Goal: Information Seeking & Learning: Learn about a topic

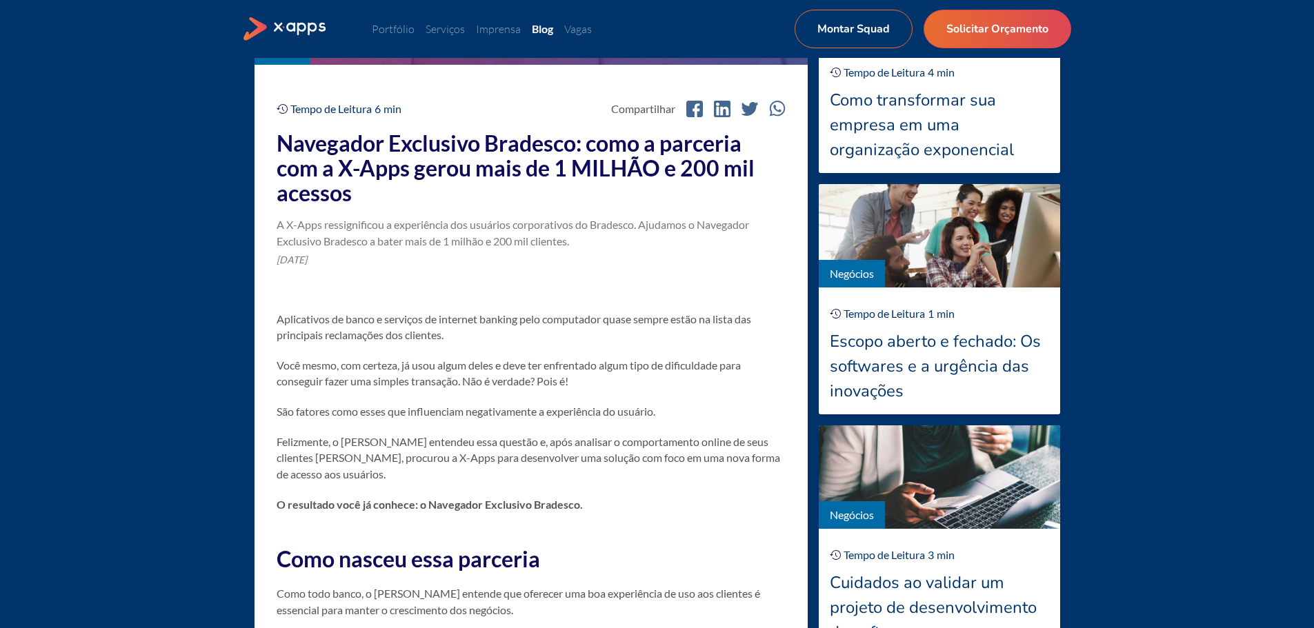
scroll to position [552, 0]
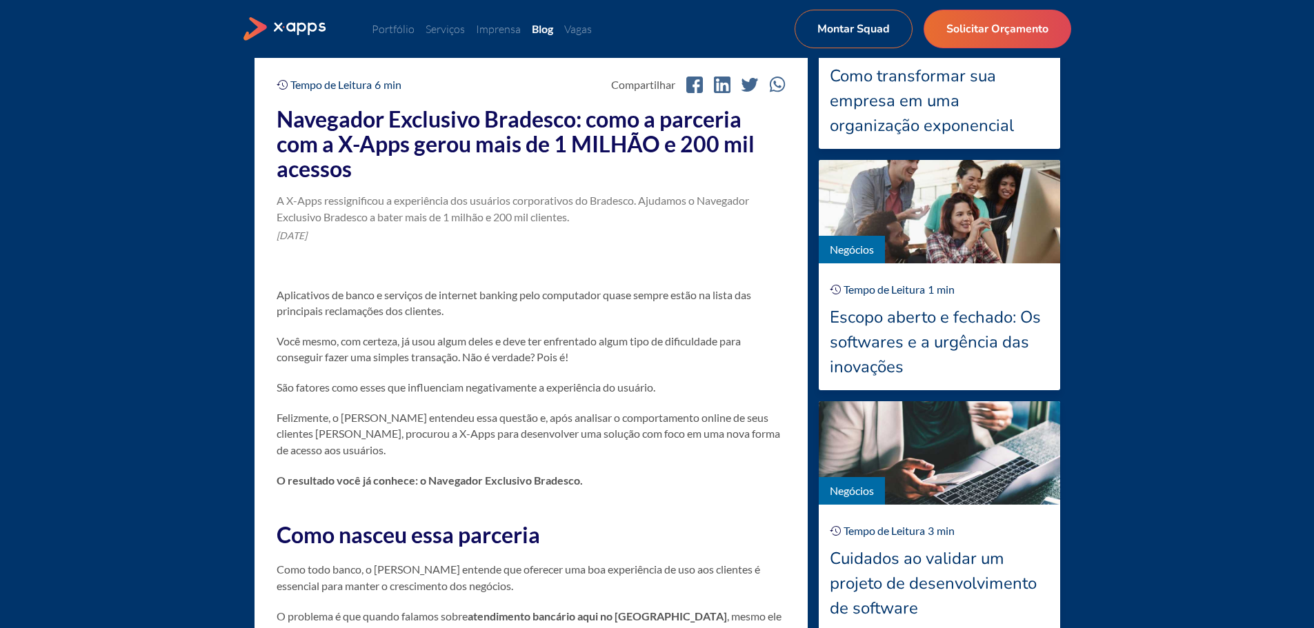
click at [300, 211] on div "A X-Apps ressignificou a experiência dos usuários corporativos do Bradesco. Aju…" at bounding box center [531, 208] width 509 height 33
drag, startPoint x: 328, startPoint y: 214, endPoint x: 357, endPoint y: 212, distance: 29.7
click at [355, 212] on div "A X-Apps ressignificou a experiência dos usuários corporativos do Bradesco. Aju…" at bounding box center [531, 208] width 509 height 33
click at [488, 208] on div "A X-Apps ressignificou a experiência dos usuários corporativos do Bradesco. Aju…" at bounding box center [531, 208] width 509 height 33
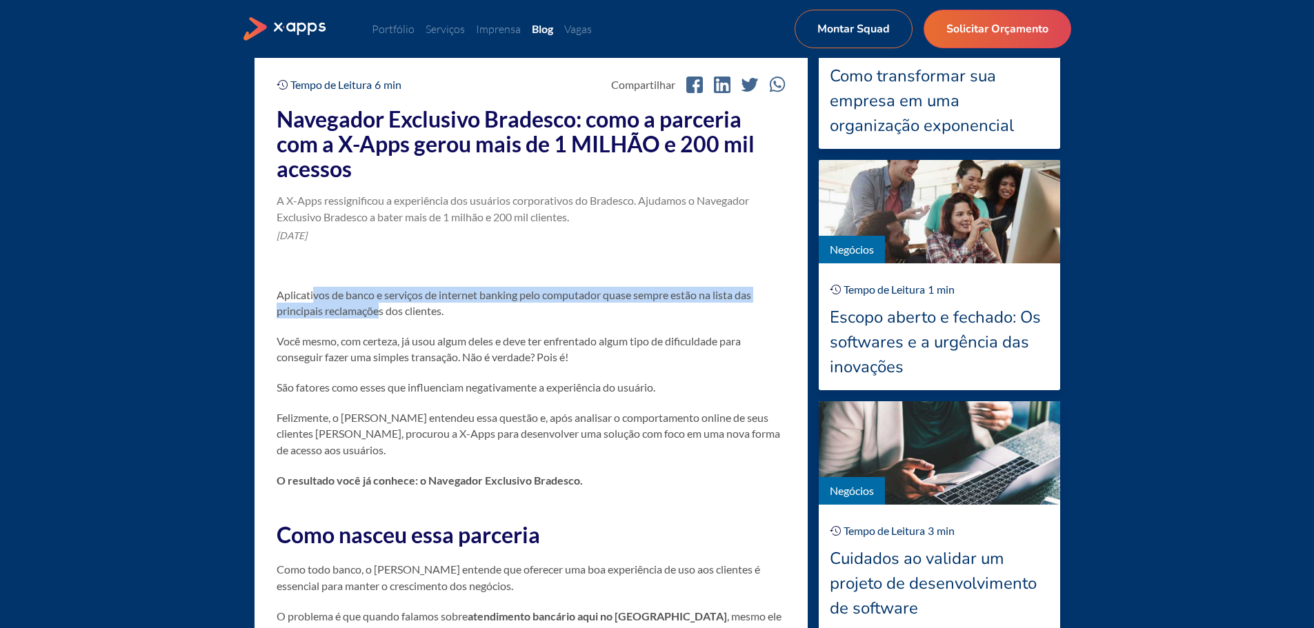
drag, startPoint x: 332, startPoint y: 297, endPoint x: 384, endPoint y: 318, distance: 56.0
click at [384, 318] on p "Aplicativos de banco e serviços de internet banking pelo computador quase sempr…" at bounding box center [531, 303] width 509 height 32
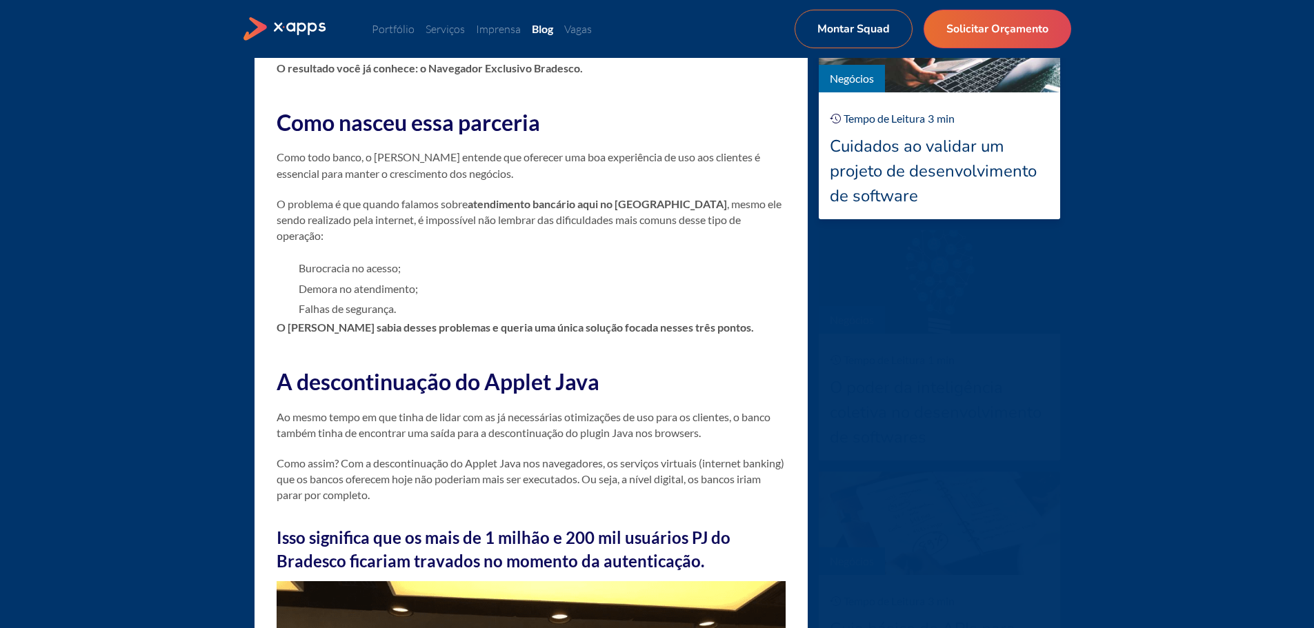
scroll to position [965, 0]
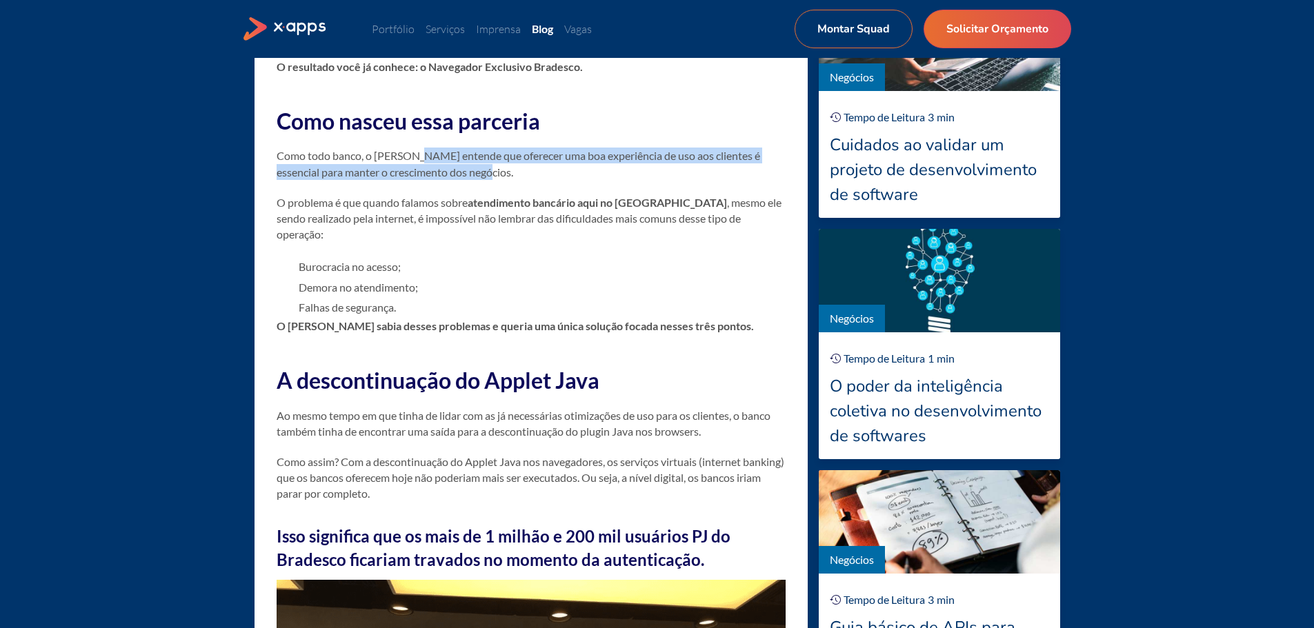
drag, startPoint x: 438, startPoint y: 152, endPoint x: 482, endPoint y: 169, distance: 47.4
click at [482, 169] on p "Como todo banco, o [PERSON_NAME] entende que oferecer uma boa experiência de us…" at bounding box center [531, 164] width 509 height 32
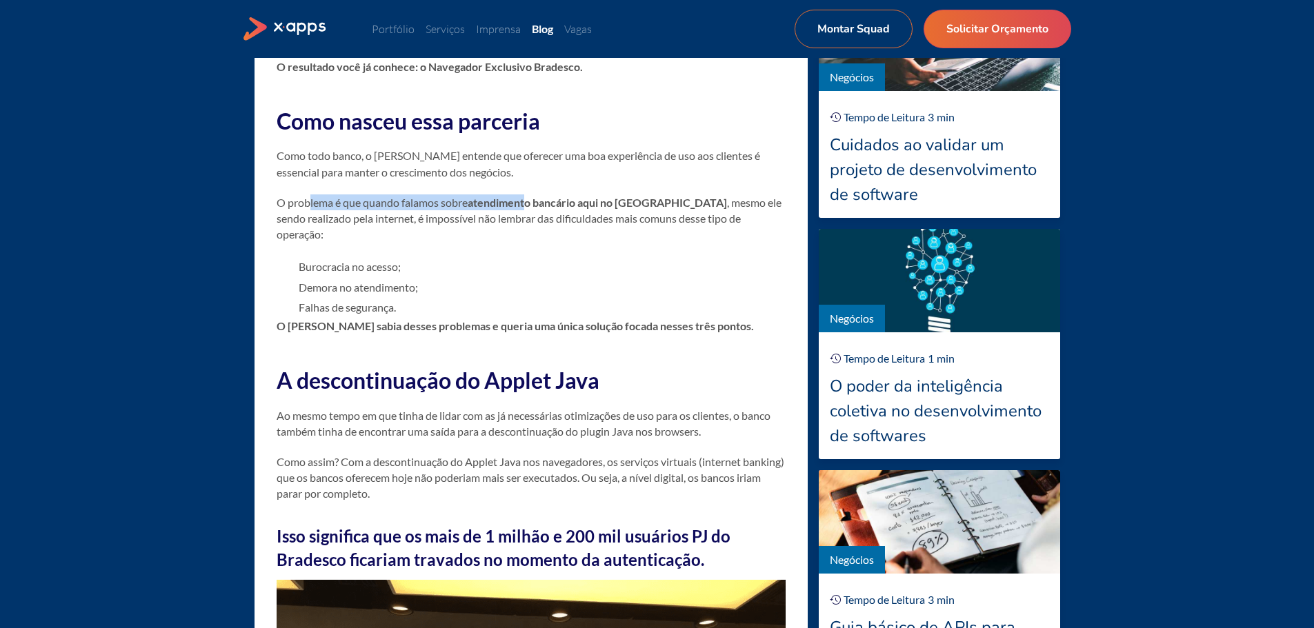
drag, startPoint x: 318, startPoint y: 210, endPoint x: 527, endPoint y: 199, distance: 209.2
click at [527, 199] on p "O problema é que quando falamos sobre atendimento bancário aqui no [GEOGRAPHIC_…" at bounding box center [531, 218] width 509 height 48
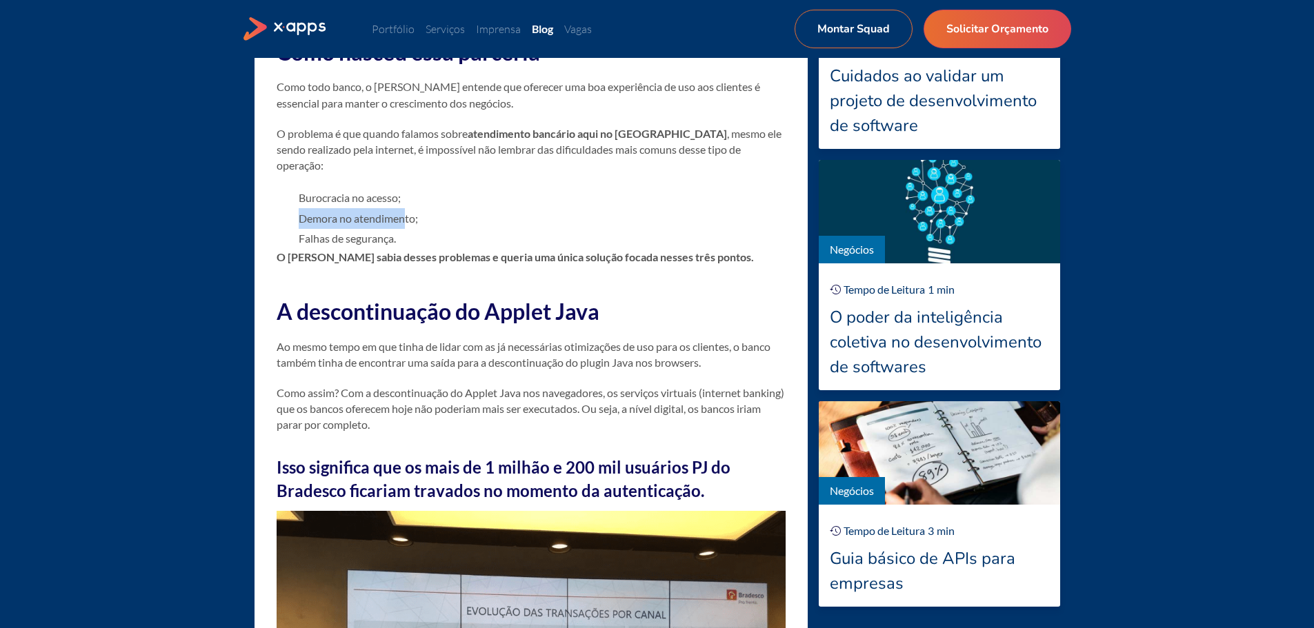
drag, startPoint x: 299, startPoint y: 201, endPoint x: 406, endPoint y: 204, distance: 107.6
click at [406, 208] on li "Demora no atendimento;" at bounding box center [542, 218] width 487 height 21
drag, startPoint x: 312, startPoint y: 219, endPoint x: 388, endPoint y: 217, distance: 75.9
click at [388, 228] on li "Falhas de segurança." at bounding box center [542, 238] width 487 height 21
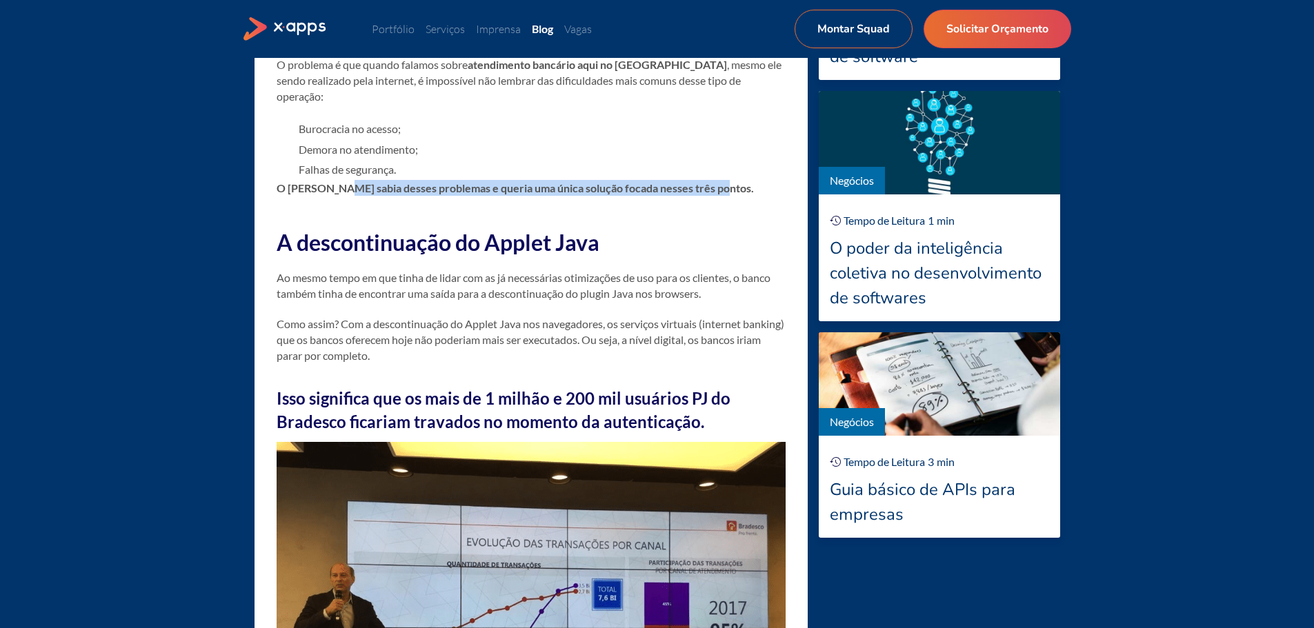
drag, startPoint x: 342, startPoint y: 178, endPoint x: 705, endPoint y: 173, distance: 363.5
click at [712, 181] on strong "O [PERSON_NAME] sabia desses problemas e queria uma única solução focada nesses…" at bounding box center [515, 187] width 477 height 13
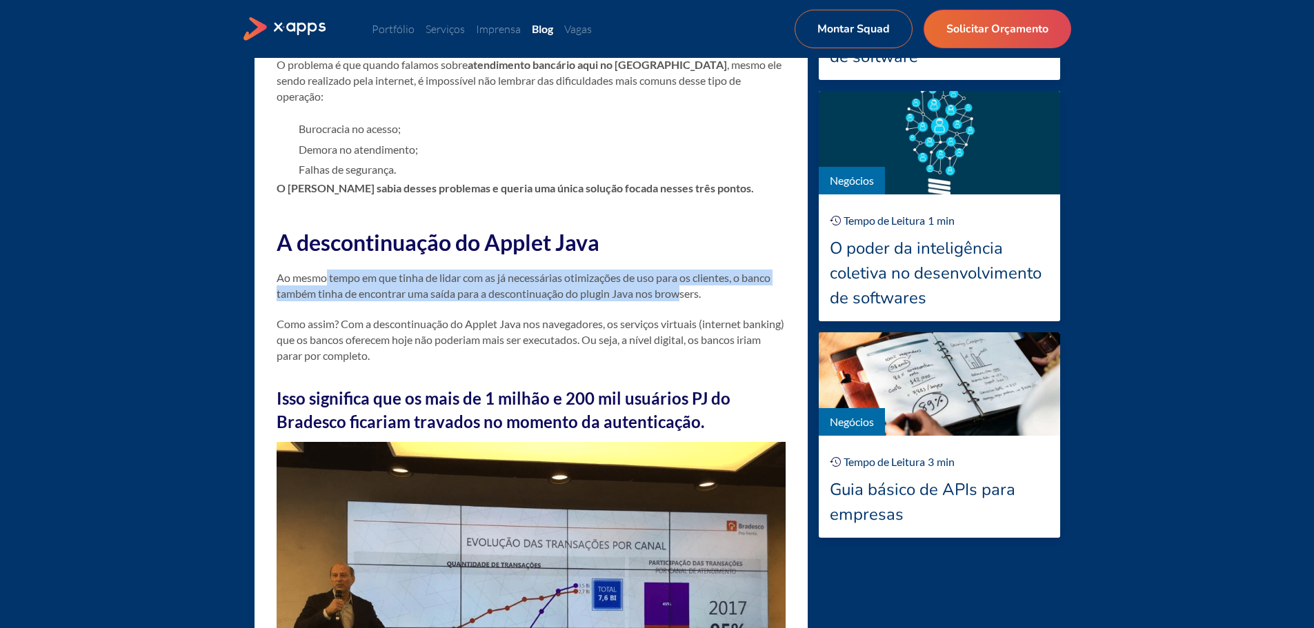
drag, startPoint x: 325, startPoint y: 259, endPoint x: 588, endPoint y: 289, distance: 264.5
click at [679, 272] on p "Ao mesmo tempo em que tinha de lidar com as já necessárias otimizações de uso p…" at bounding box center [531, 286] width 509 height 32
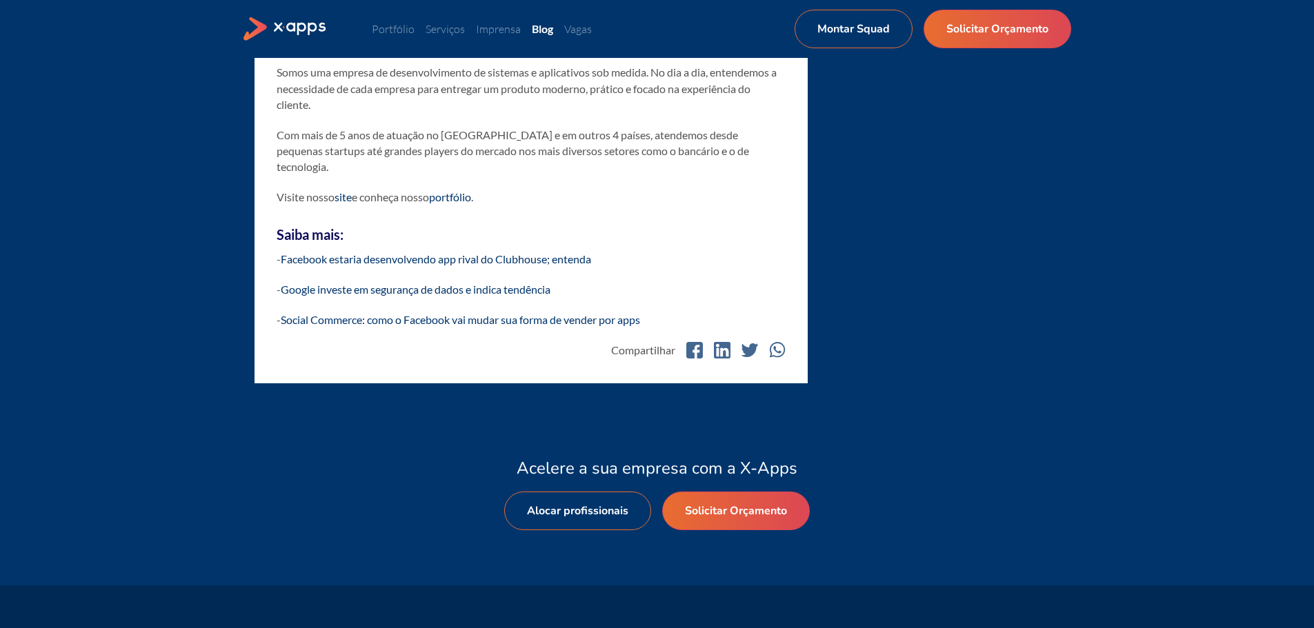
scroll to position [4551, 0]
